Goal: Task Accomplishment & Management: Manage account settings

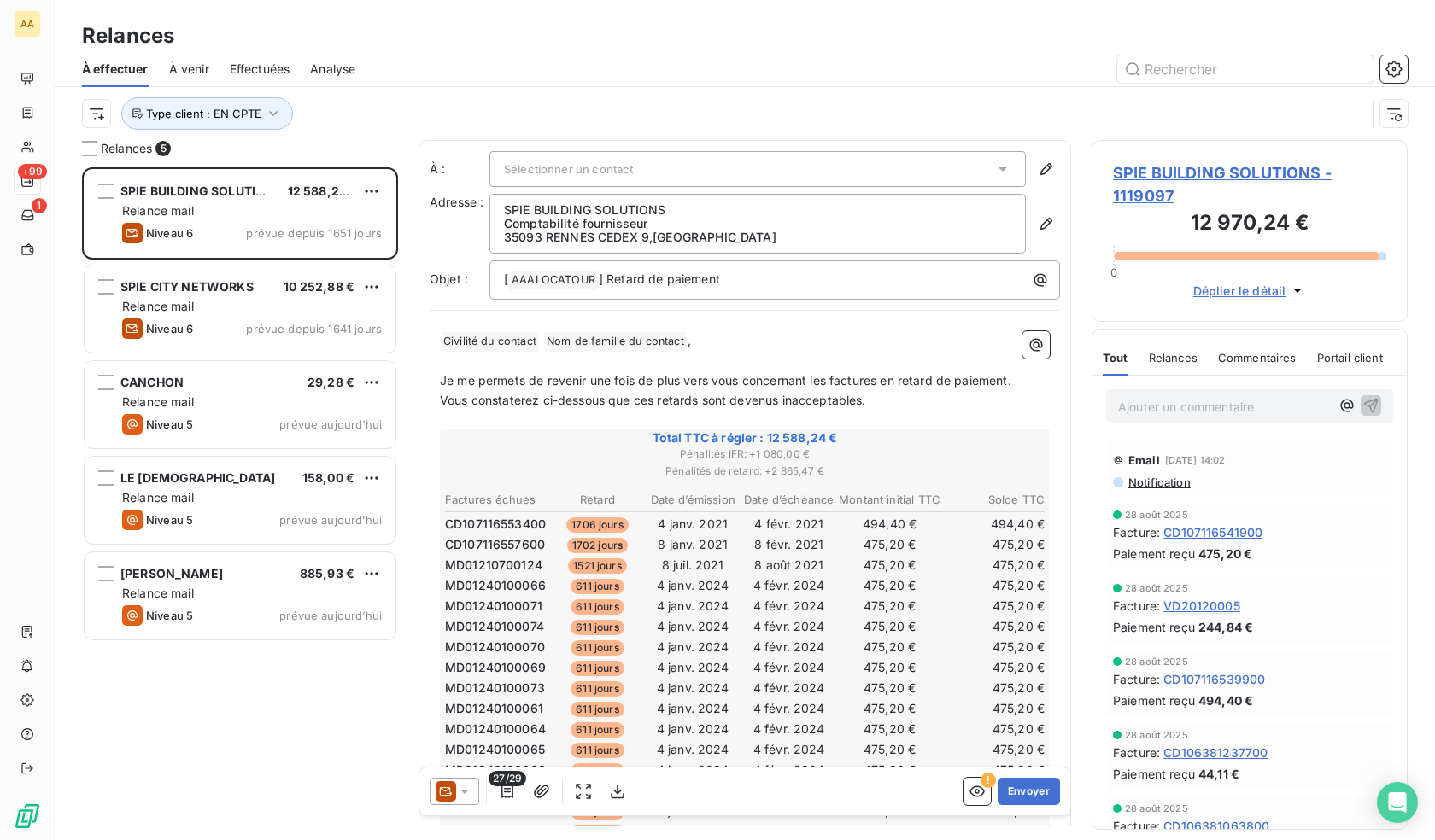
scroll to position [660, 303]
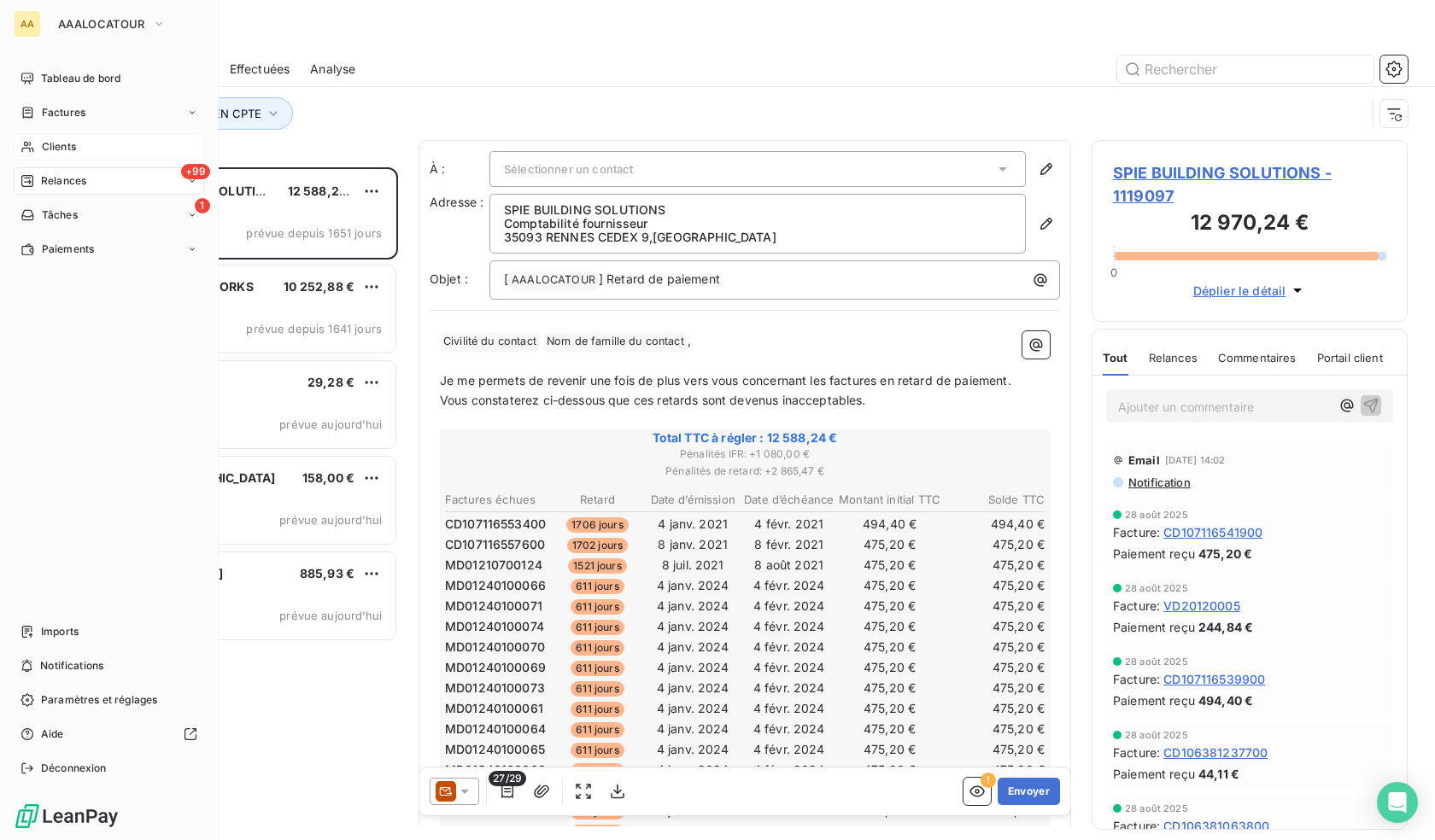
click at [62, 140] on span "Clients" at bounding box center [59, 147] width 34 height 15
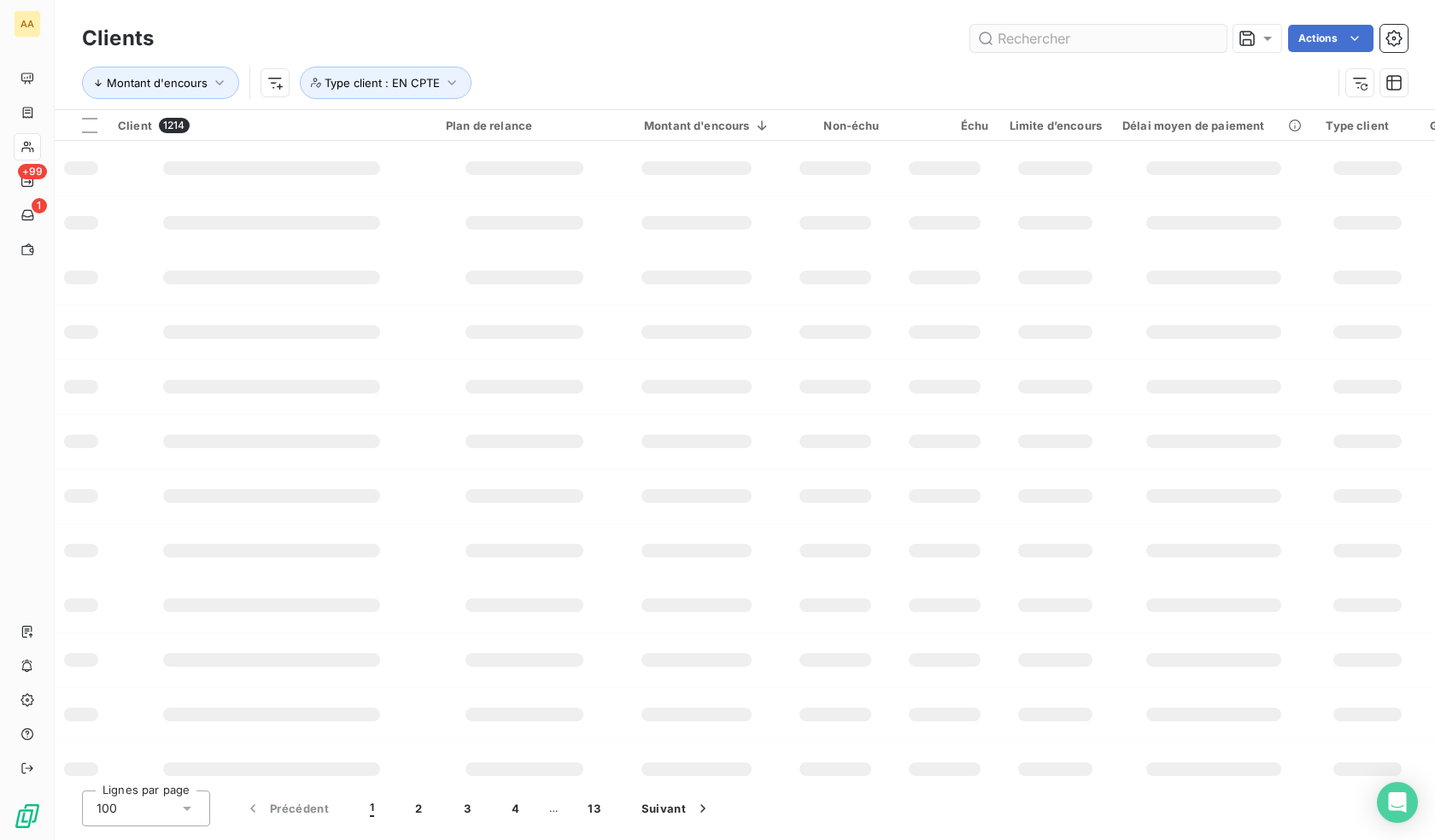
click at [1105, 40] on input "text" at bounding box center [1098, 38] width 256 height 27
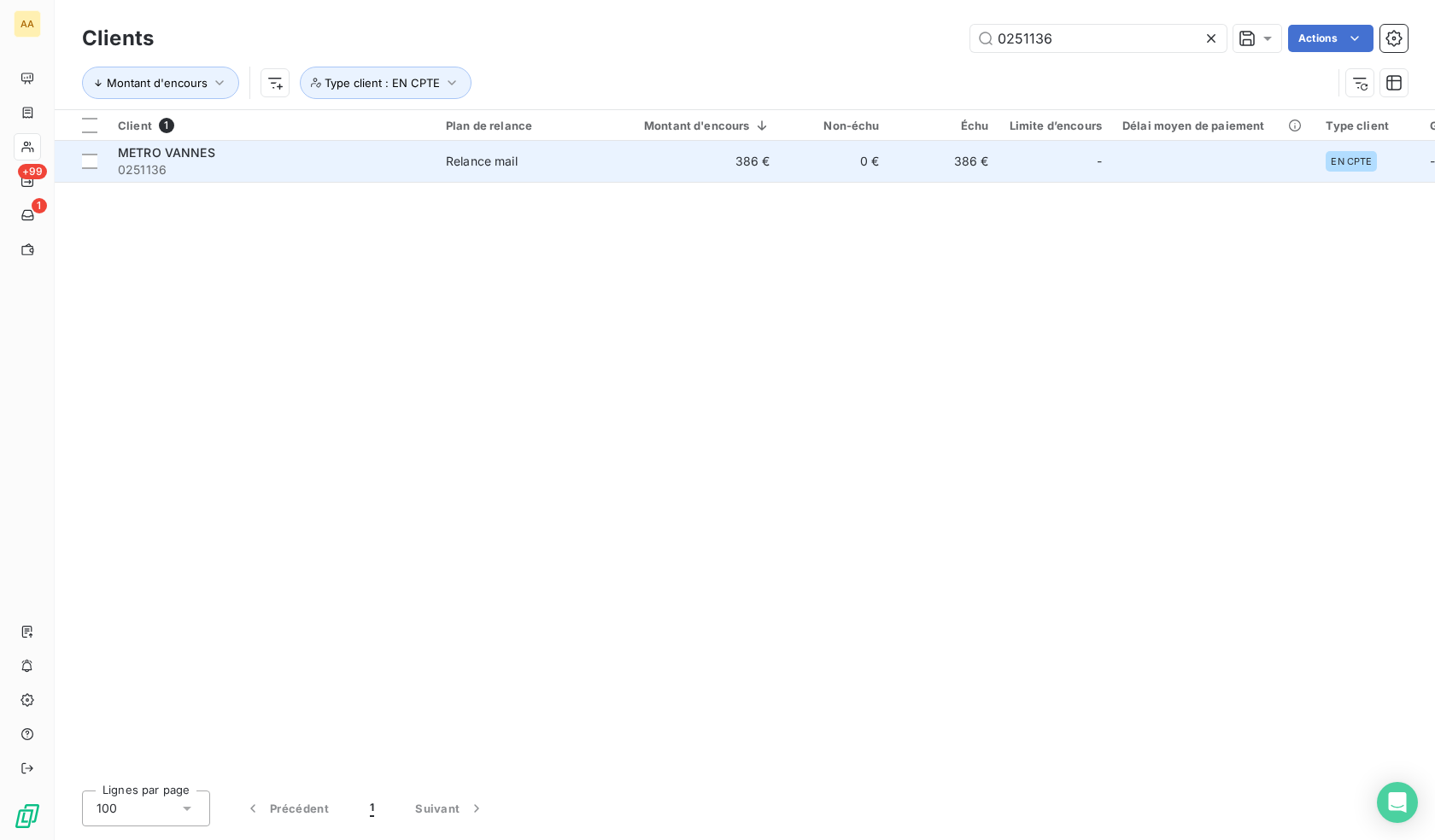
type input "0251136"
click at [485, 166] on div "Relance mail" at bounding box center [481, 161] width 72 height 17
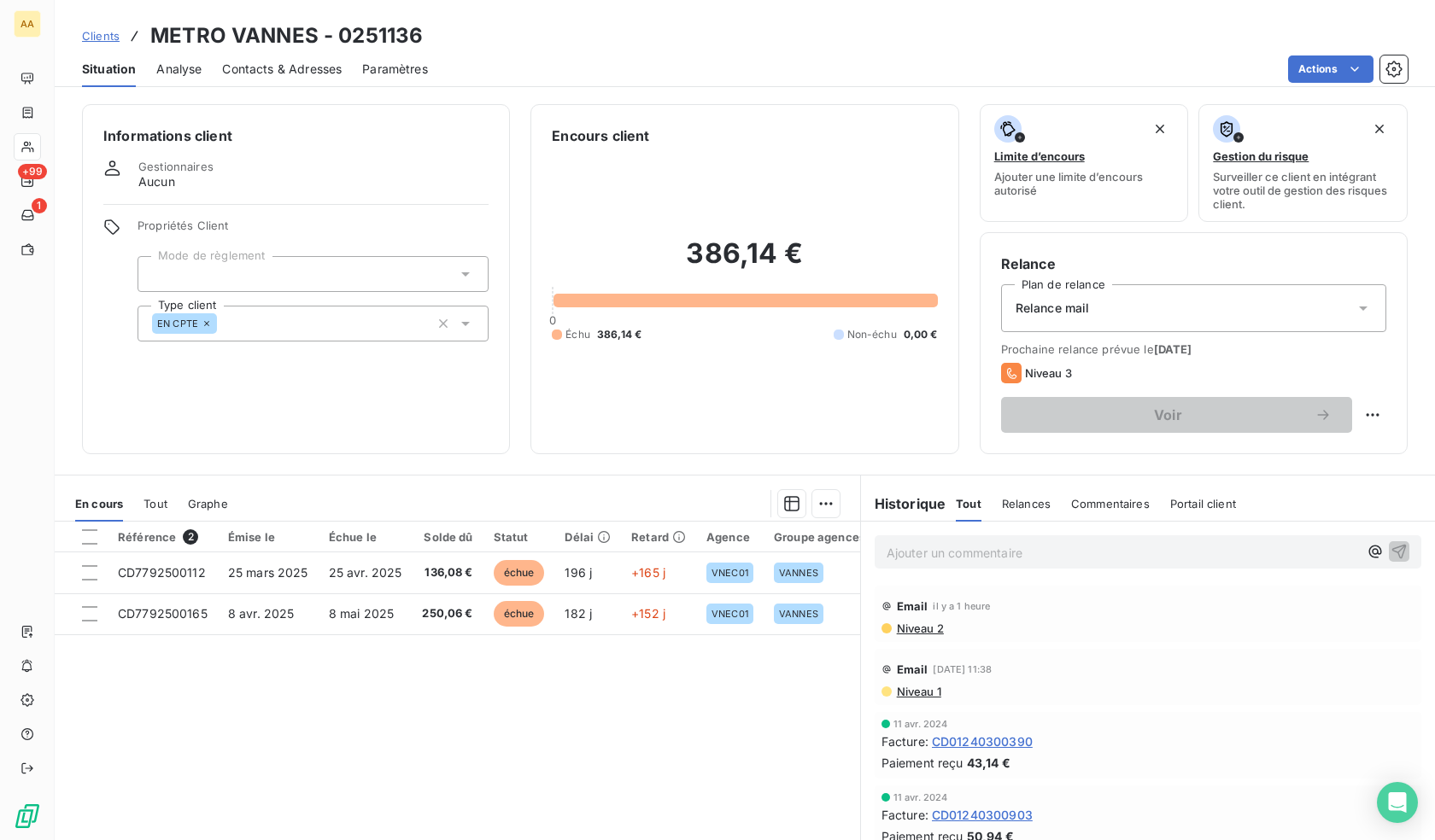
click at [943, 553] on p "Ajouter un commentaire ﻿" at bounding box center [1122, 553] width 472 height 22
click at [935, 549] on p "Ajouter un commentaire ﻿" at bounding box center [1122, 553] width 472 height 22
click at [926, 549] on p "Ajouter un commentaire ﻿" at bounding box center [1122, 553] width 472 height 22
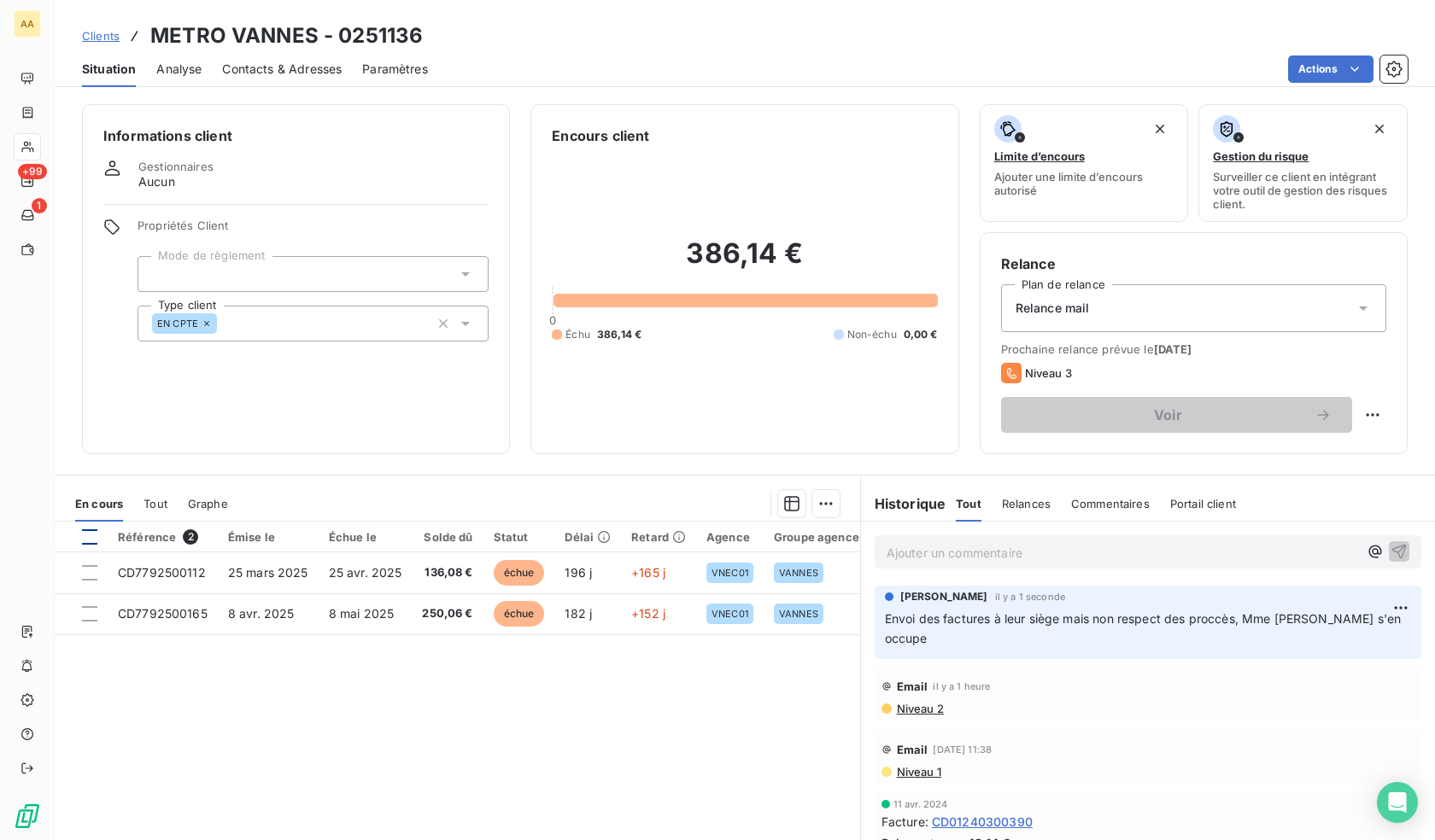
click at [88, 539] on div at bounding box center [90, 537] width 15 height 15
click at [820, 503] on html "AA +99 1 Clients METRO VANNES - 0251136 Situation Analyse Contacts & Adresses P…" at bounding box center [717, 420] width 1435 height 840
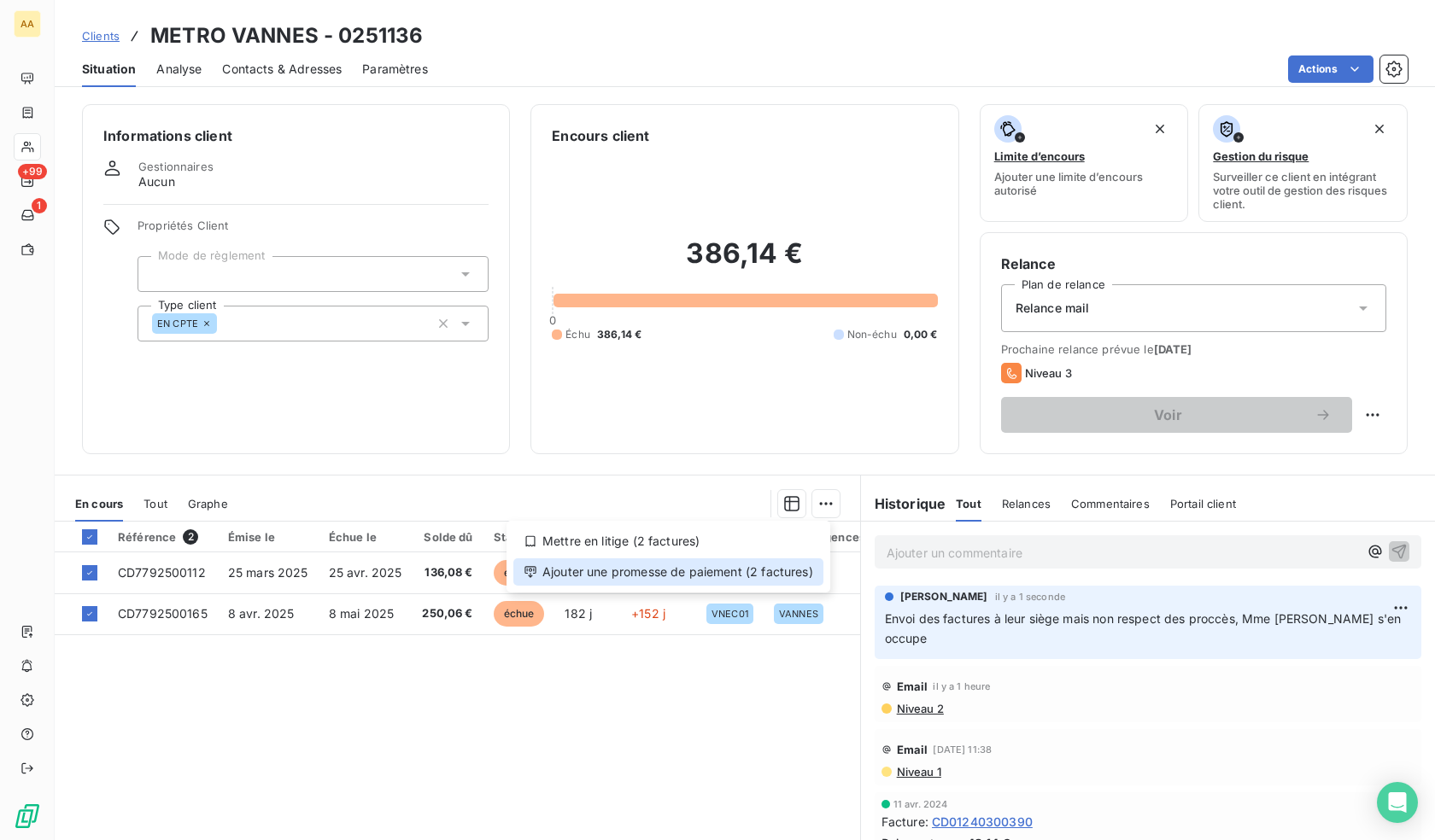
click at [717, 577] on div "Ajouter une promesse de paiement (2 factures)" at bounding box center [668, 572] width 310 height 27
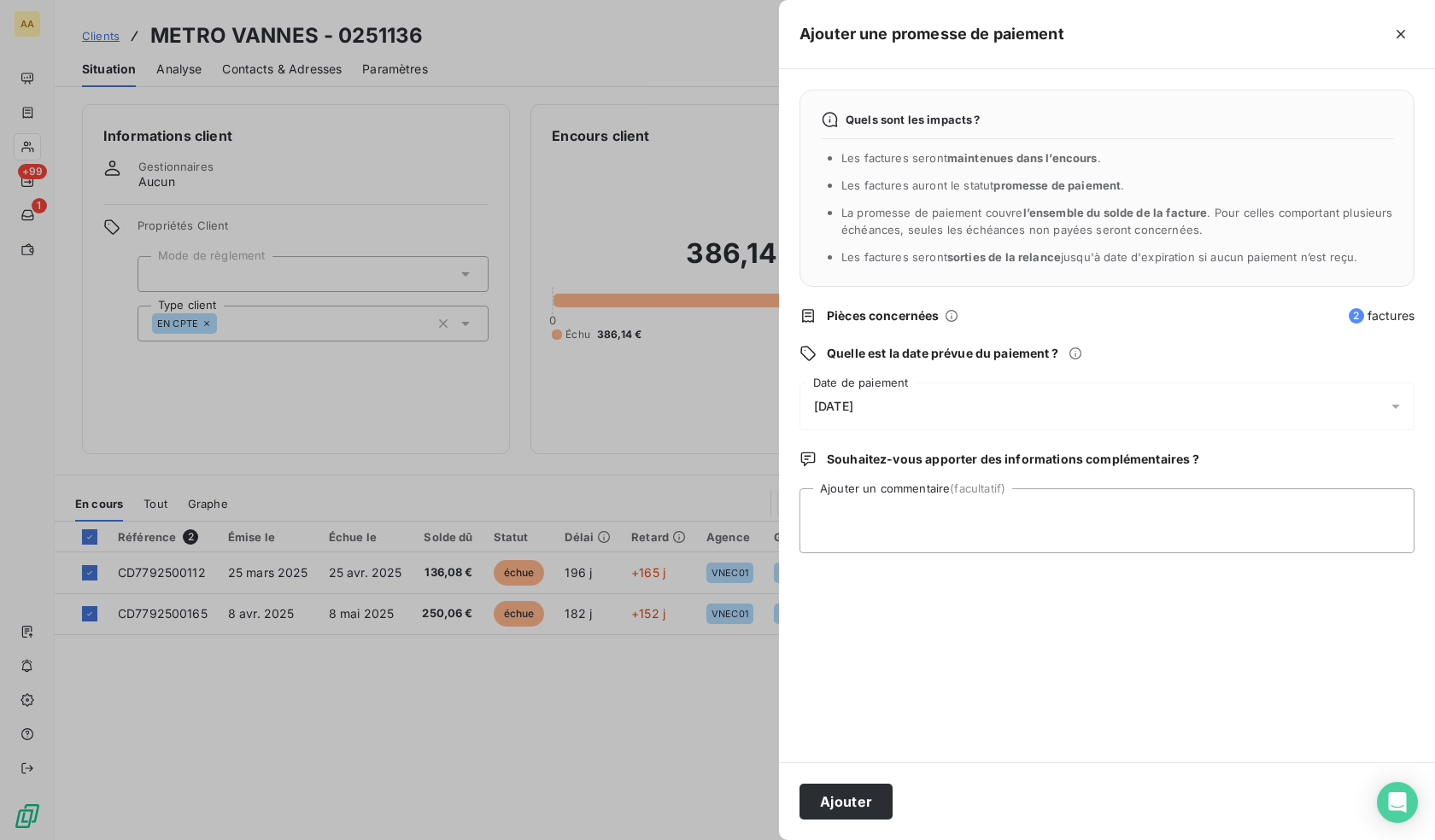
click at [898, 398] on div "[DATE]" at bounding box center [1106, 406] width 615 height 48
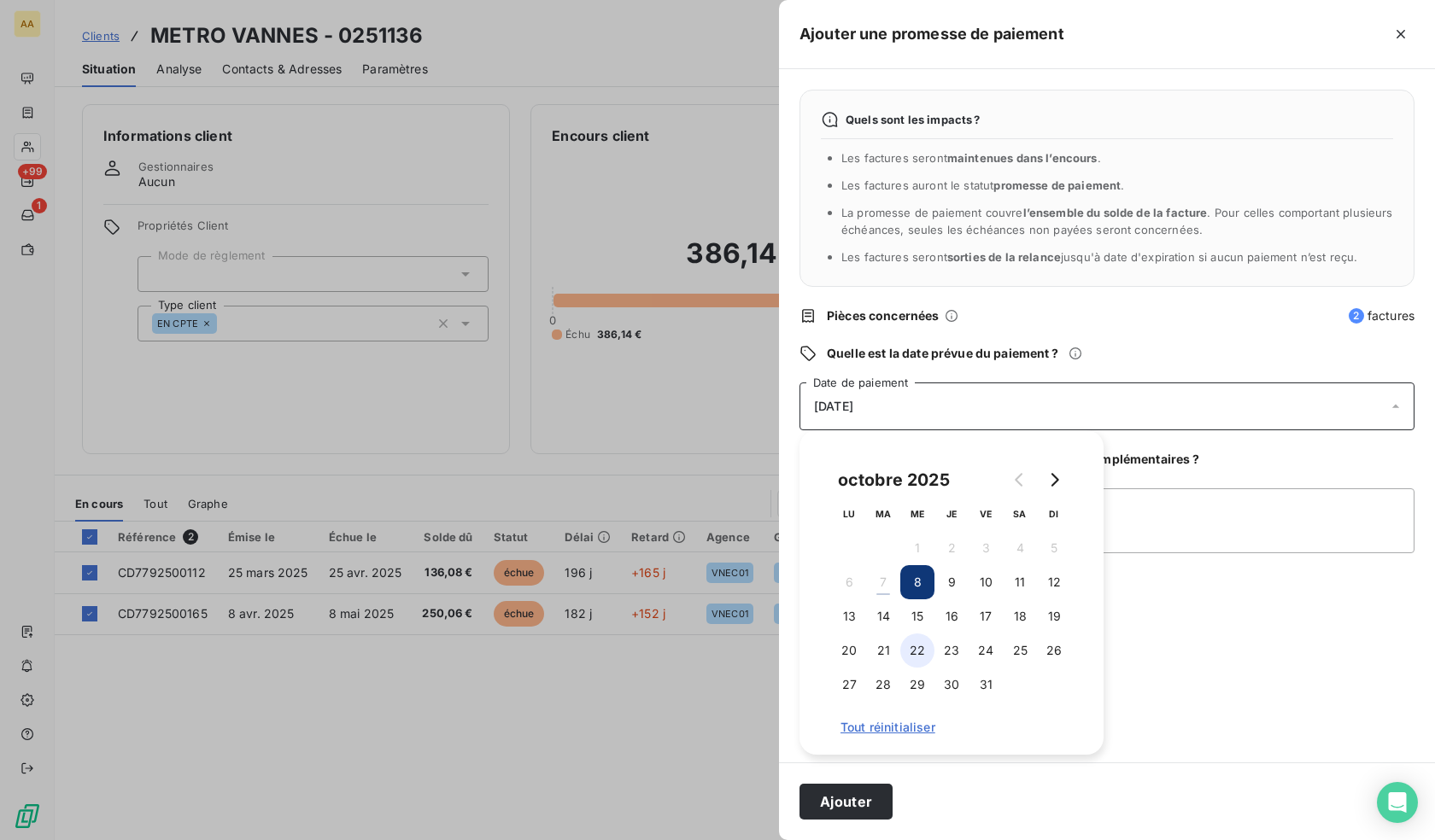
click at [911, 654] on button "22" at bounding box center [917, 651] width 34 height 34
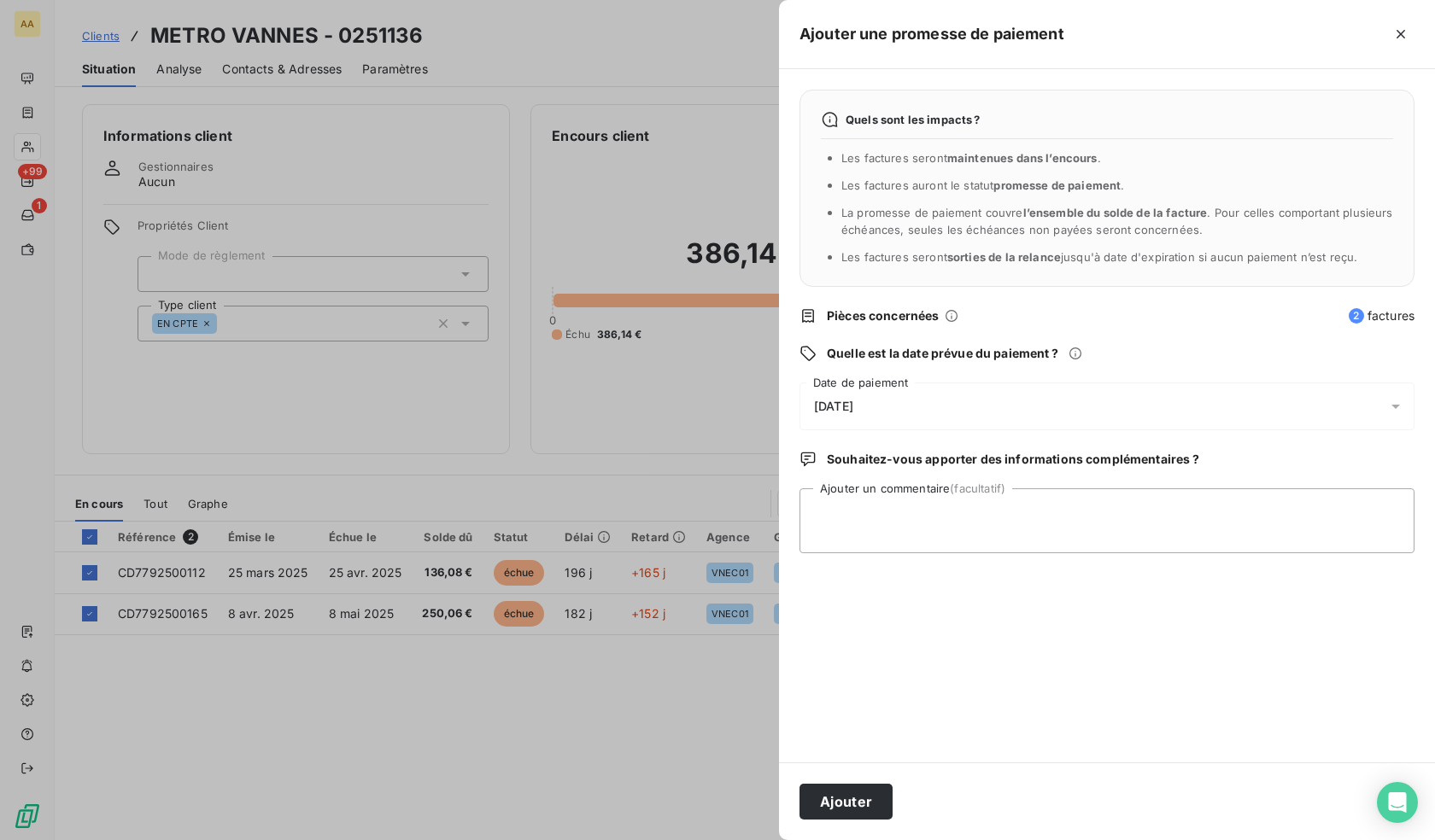
click at [938, 793] on div "Ajouter" at bounding box center [1106, 801] width 655 height 78
click at [853, 809] on button "Ajouter" at bounding box center [846, 802] width 93 height 36
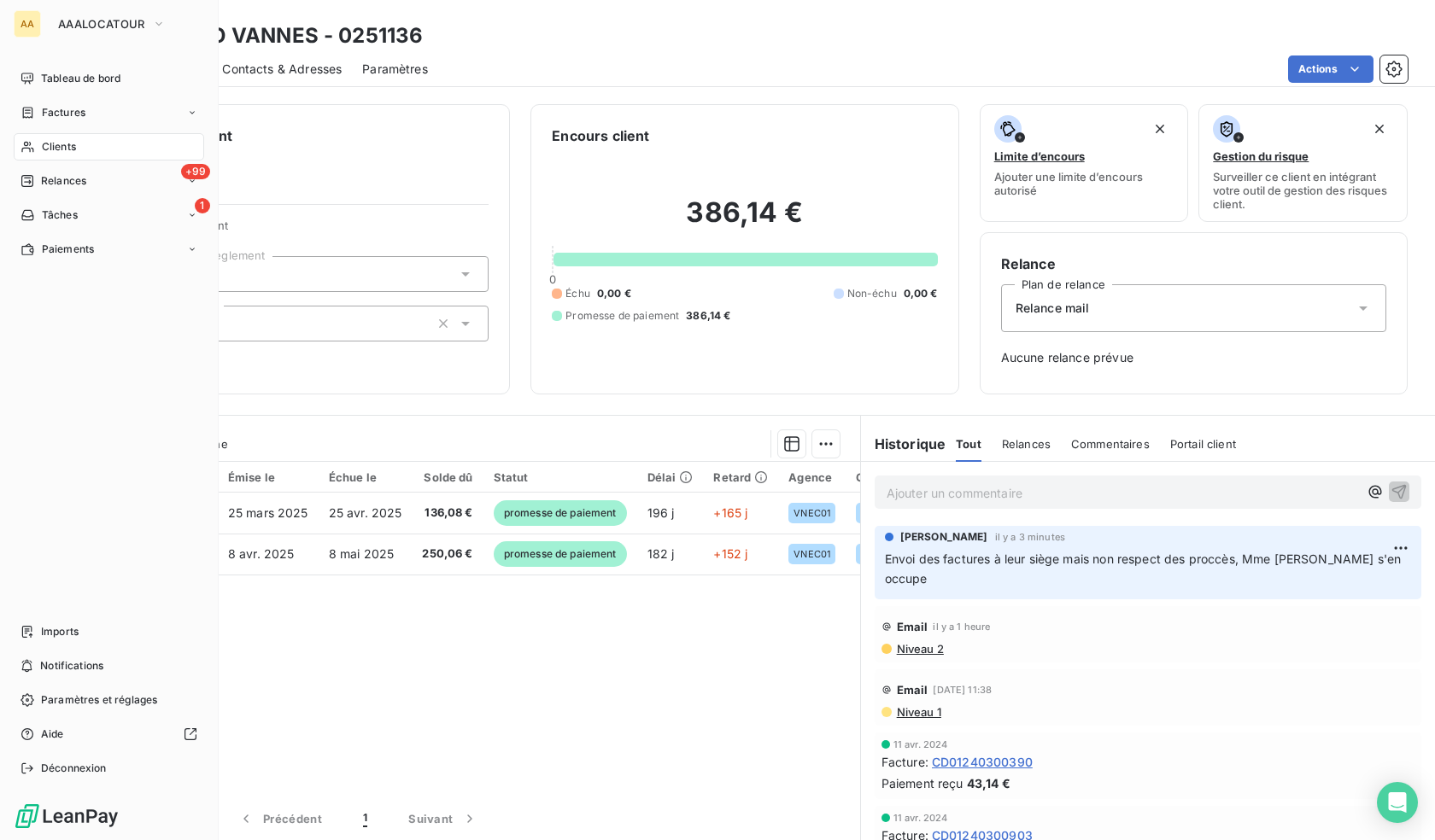
click at [53, 147] on span "Clients" at bounding box center [59, 147] width 34 height 15
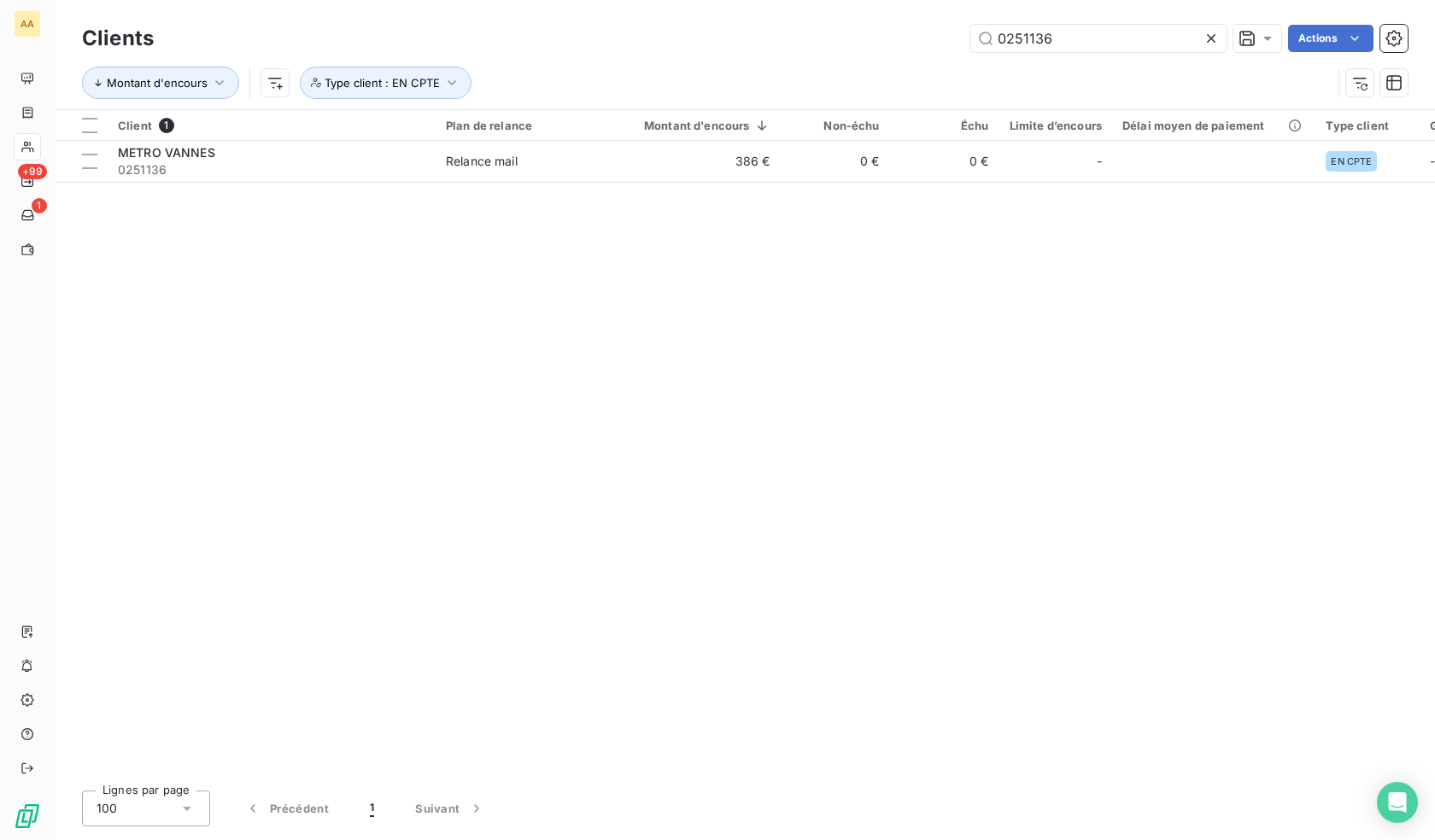
click at [1091, 52] on div "Clients 0251136 Actions" at bounding box center [745, 39] width 1325 height 36
click at [1067, 35] on input "0251136" at bounding box center [1098, 38] width 256 height 27
type input "vieilles"
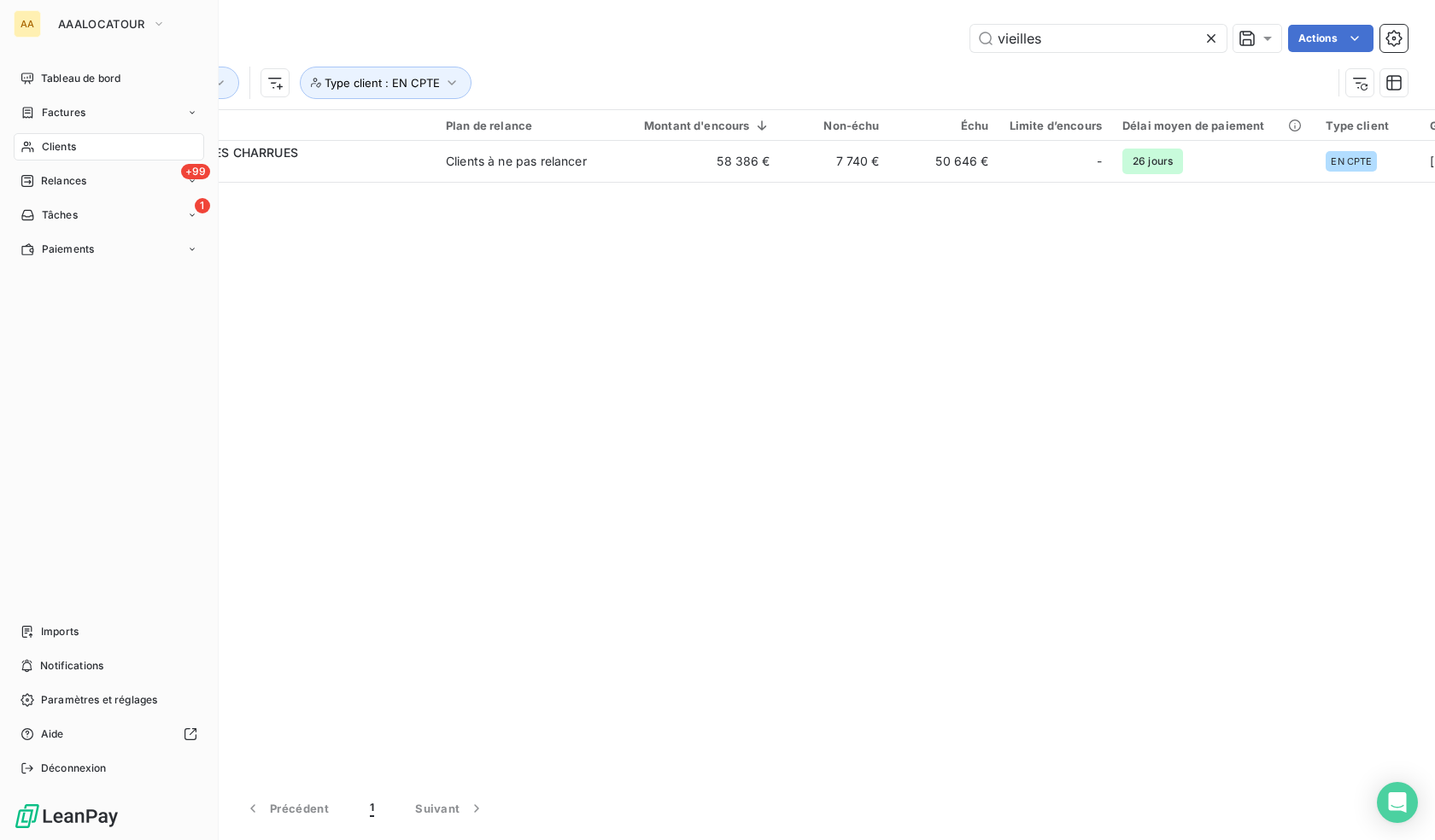
click at [54, 150] on span "Clients" at bounding box center [59, 147] width 34 height 15
click at [61, 174] on span "Relances" at bounding box center [63, 180] width 45 height 15
